Goal: Ask a question

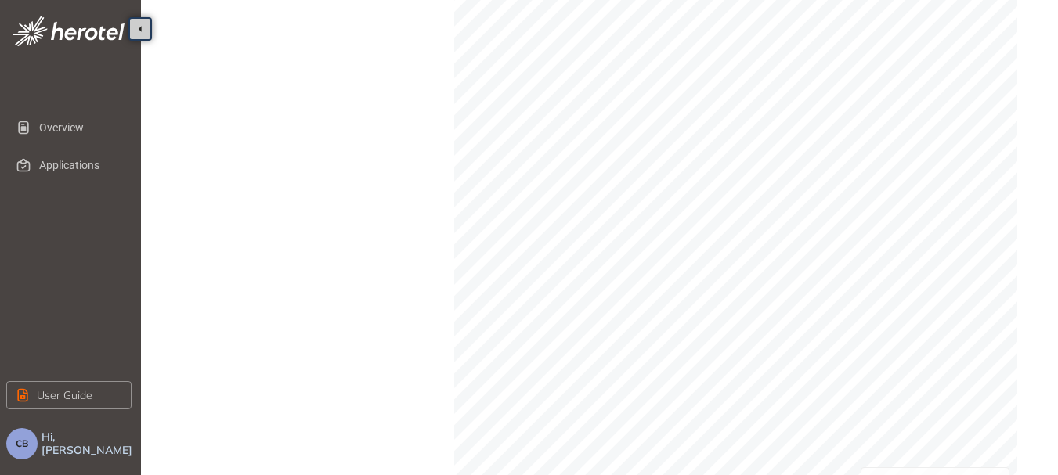
scroll to position [680, 0]
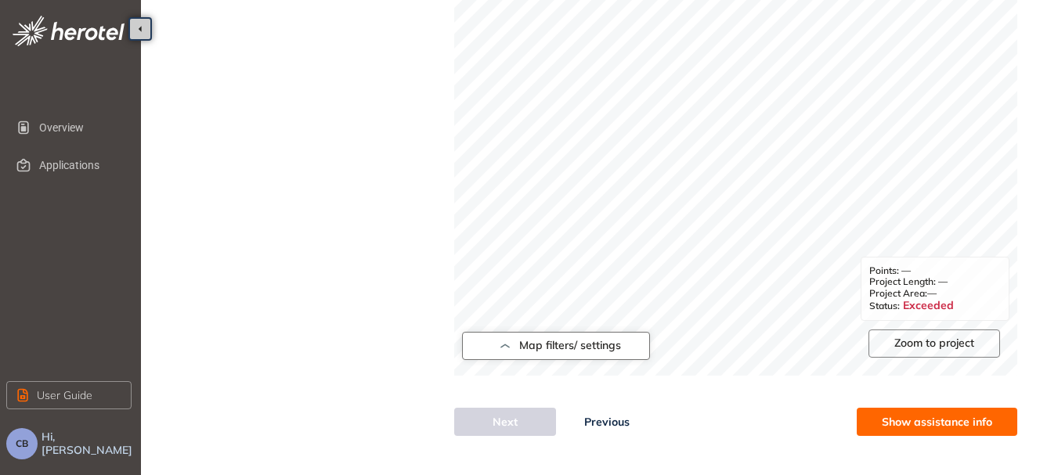
click at [548, 343] on span "Map filters/ settings" at bounding box center [570, 345] width 102 height 13
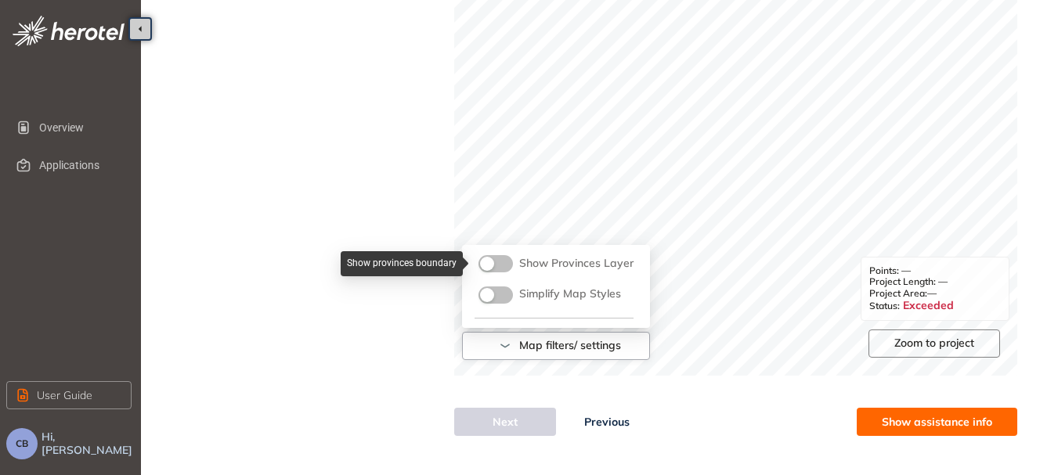
click at [505, 268] on button "button" at bounding box center [495, 263] width 34 height 17
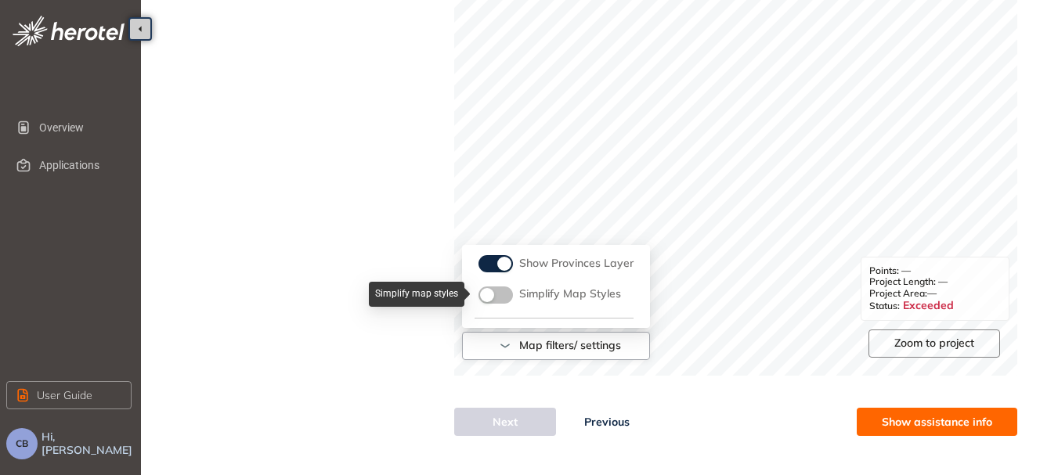
click at [507, 298] on button "button" at bounding box center [495, 295] width 34 height 17
click at [607, 348] on span "Map filters/ settings" at bounding box center [570, 345] width 102 height 13
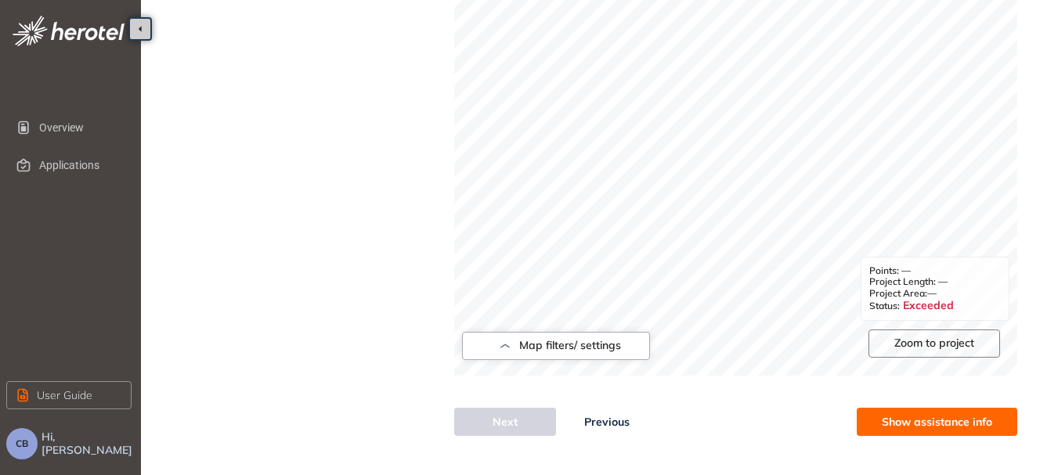
click at [936, 345] on span "Zoom to project" at bounding box center [934, 343] width 80 height 13
click at [967, 418] on span "Show assistance info" at bounding box center [937, 421] width 110 height 17
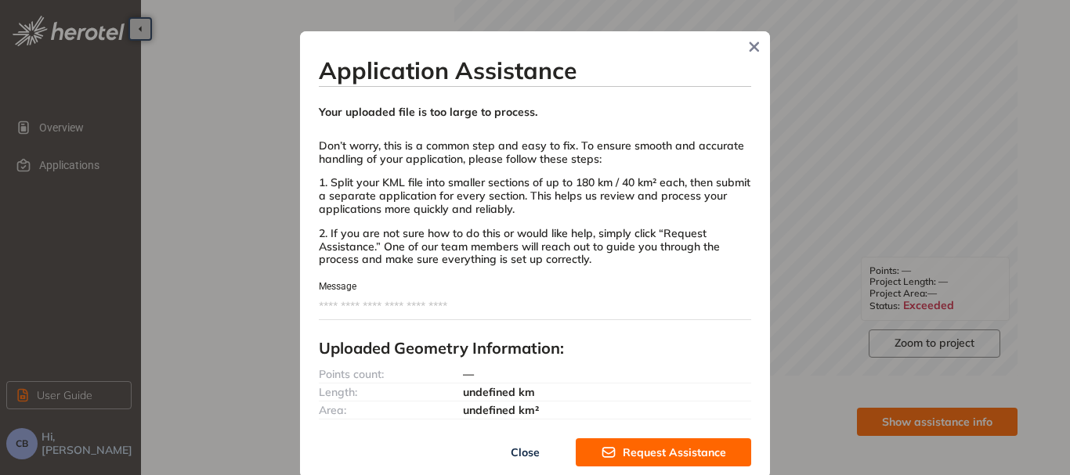
scroll to position [3, 0]
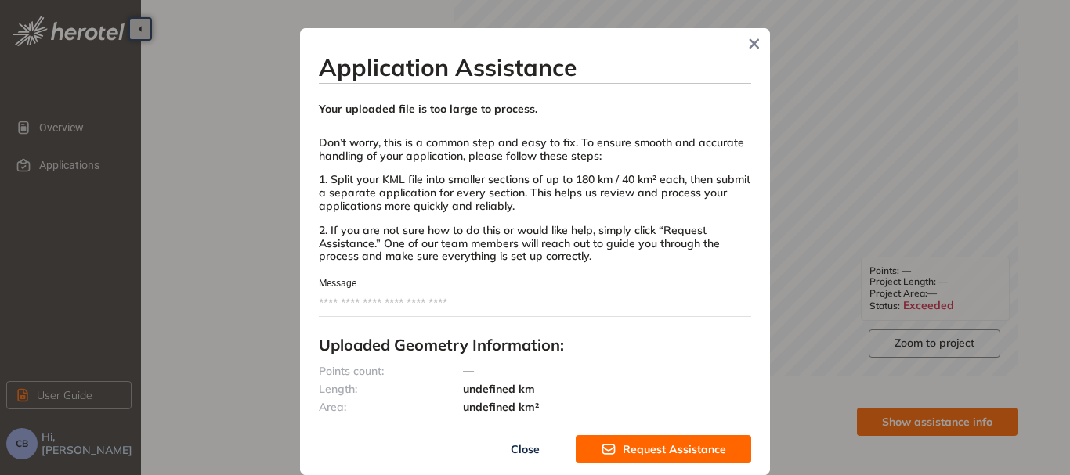
click at [650, 446] on span "Request Assistance" at bounding box center [673, 449] width 103 height 17
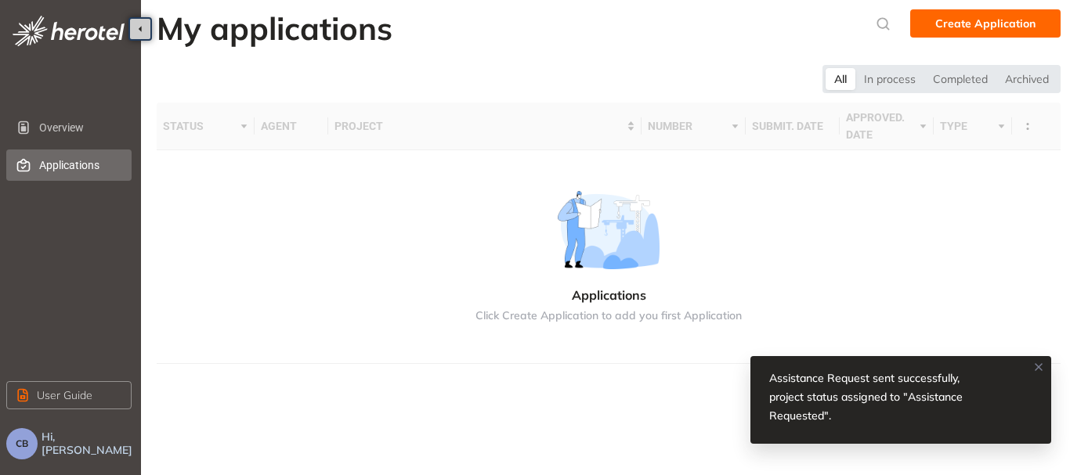
click at [1036, 364] on icon at bounding box center [1038, 367] width 6 height 6
